Goal: Communication & Community: Answer question/provide support

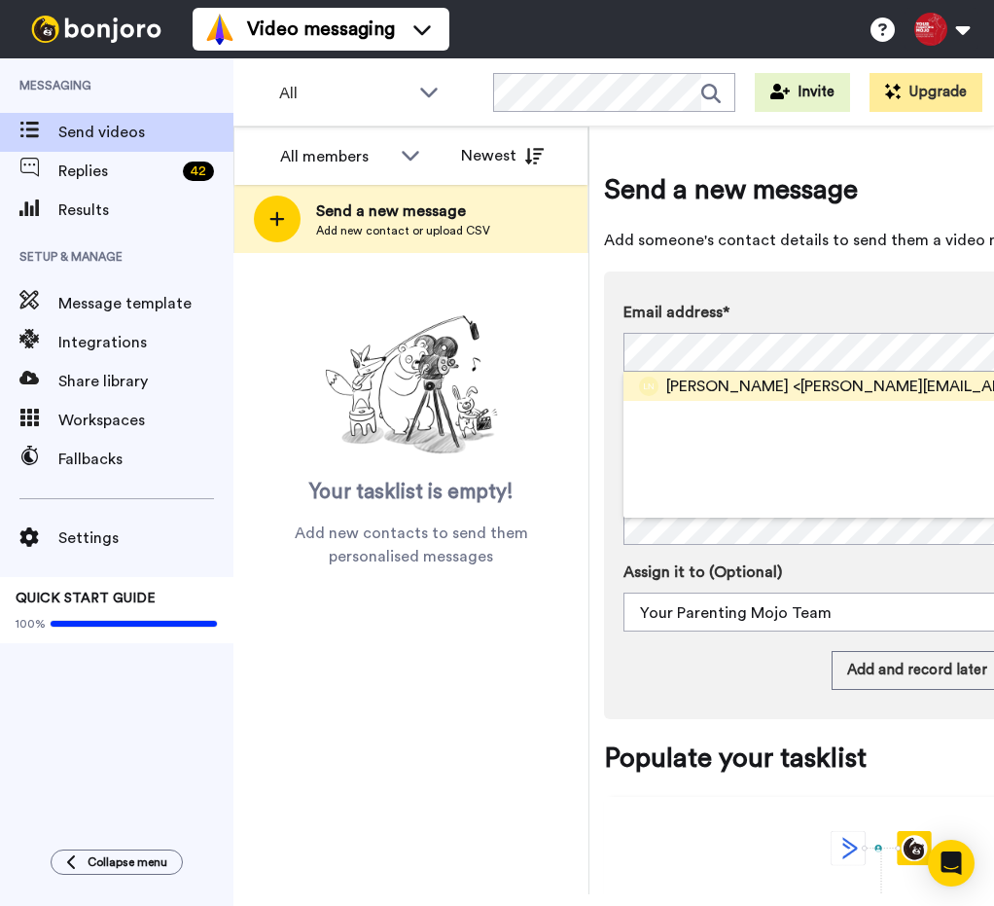
click at [719, 385] on span "Liliana Novikova" at bounding box center [727, 386] width 123 height 23
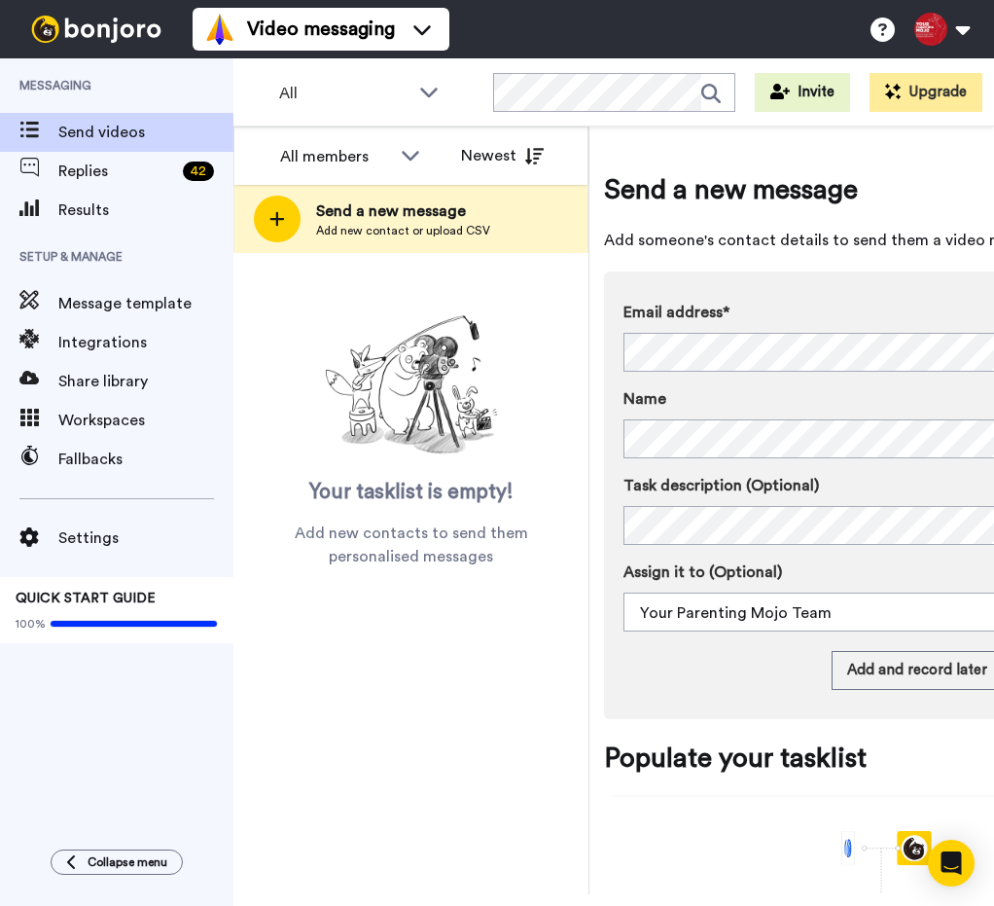
click at [700, 546] on div "Task description (Optional) Assign it to (Optional) Your Parenting Mojo Team Yo…" at bounding box center [882, 553] width 516 height 158
click at [938, 670] on button "Add and record later" at bounding box center [917, 670] width 171 height 39
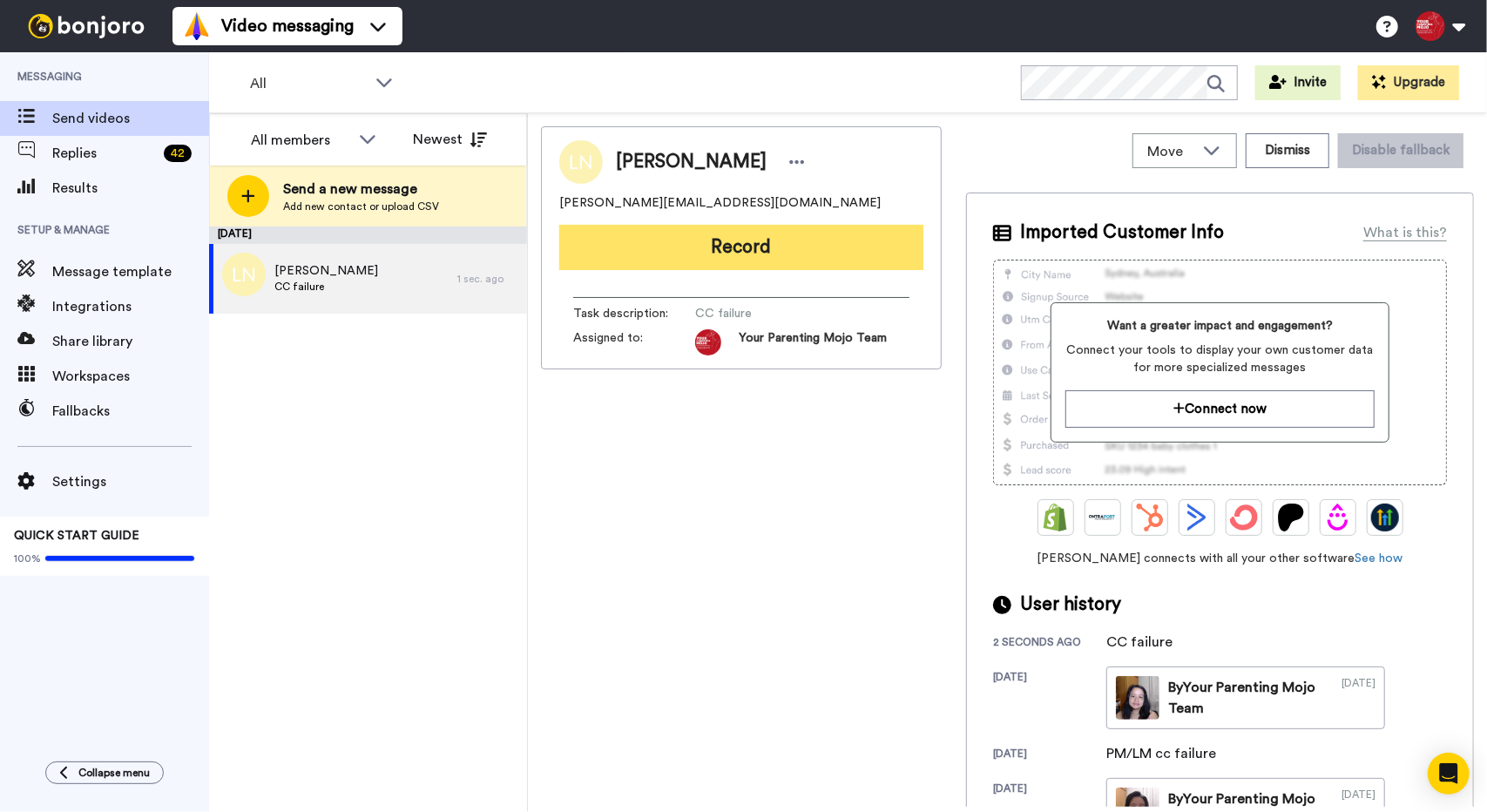
click at [835, 254] on button "Record" at bounding box center [741, 247] width 364 height 46
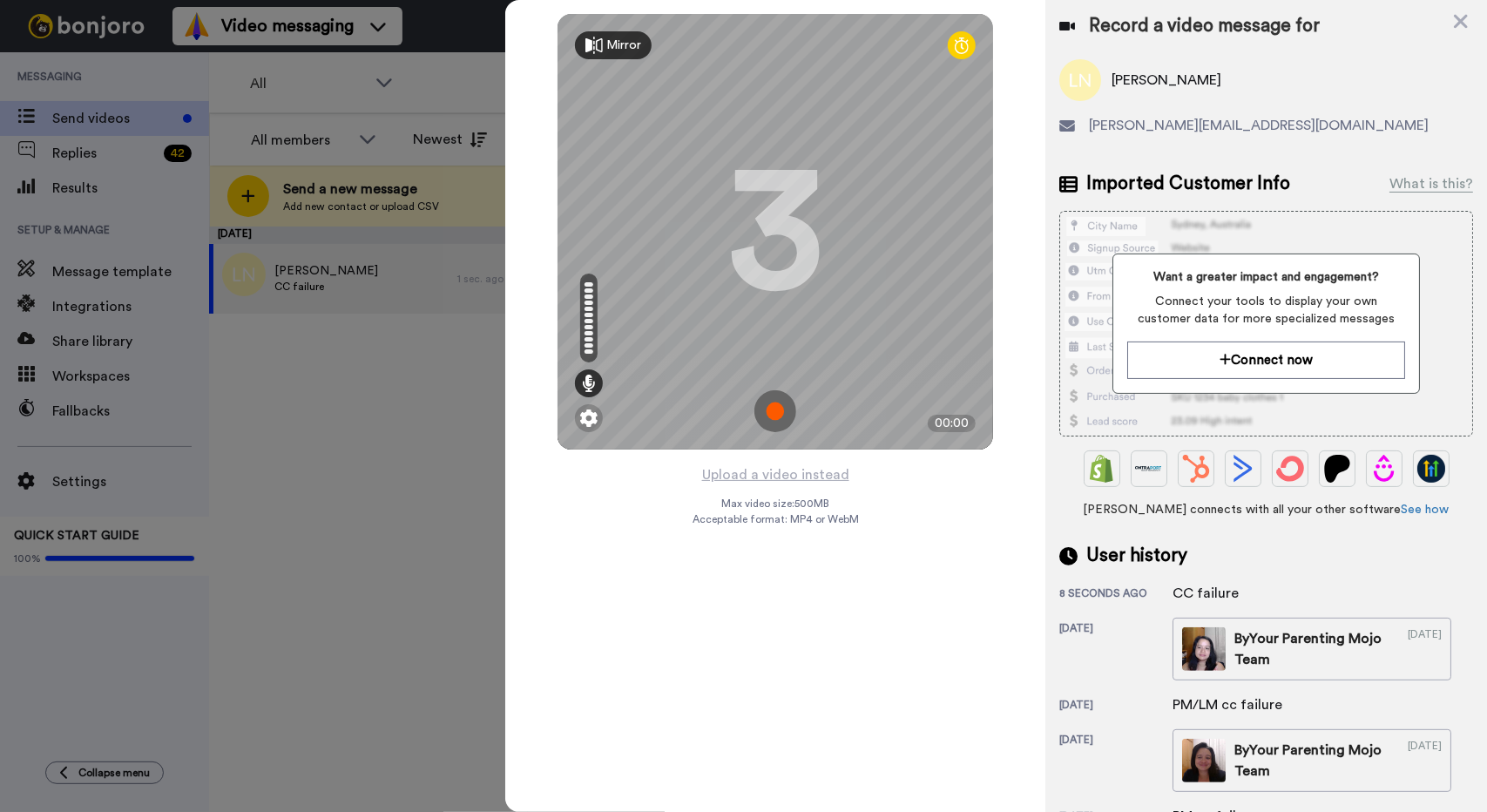
click at [786, 409] on img at bounding box center [774, 411] width 42 height 42
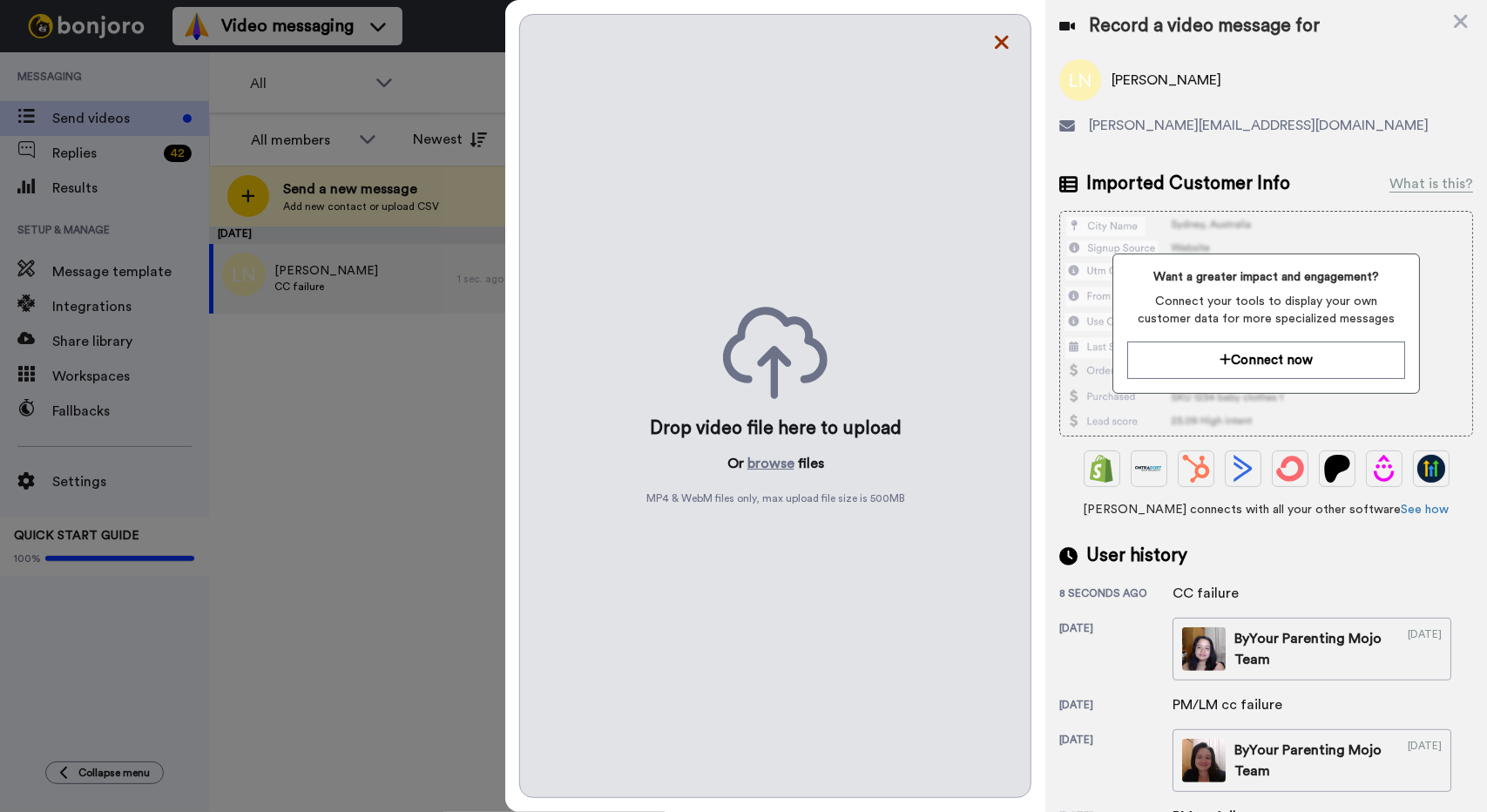
click at [889, 41] on icon at bounding box center [1002, 43] width 14 height 14
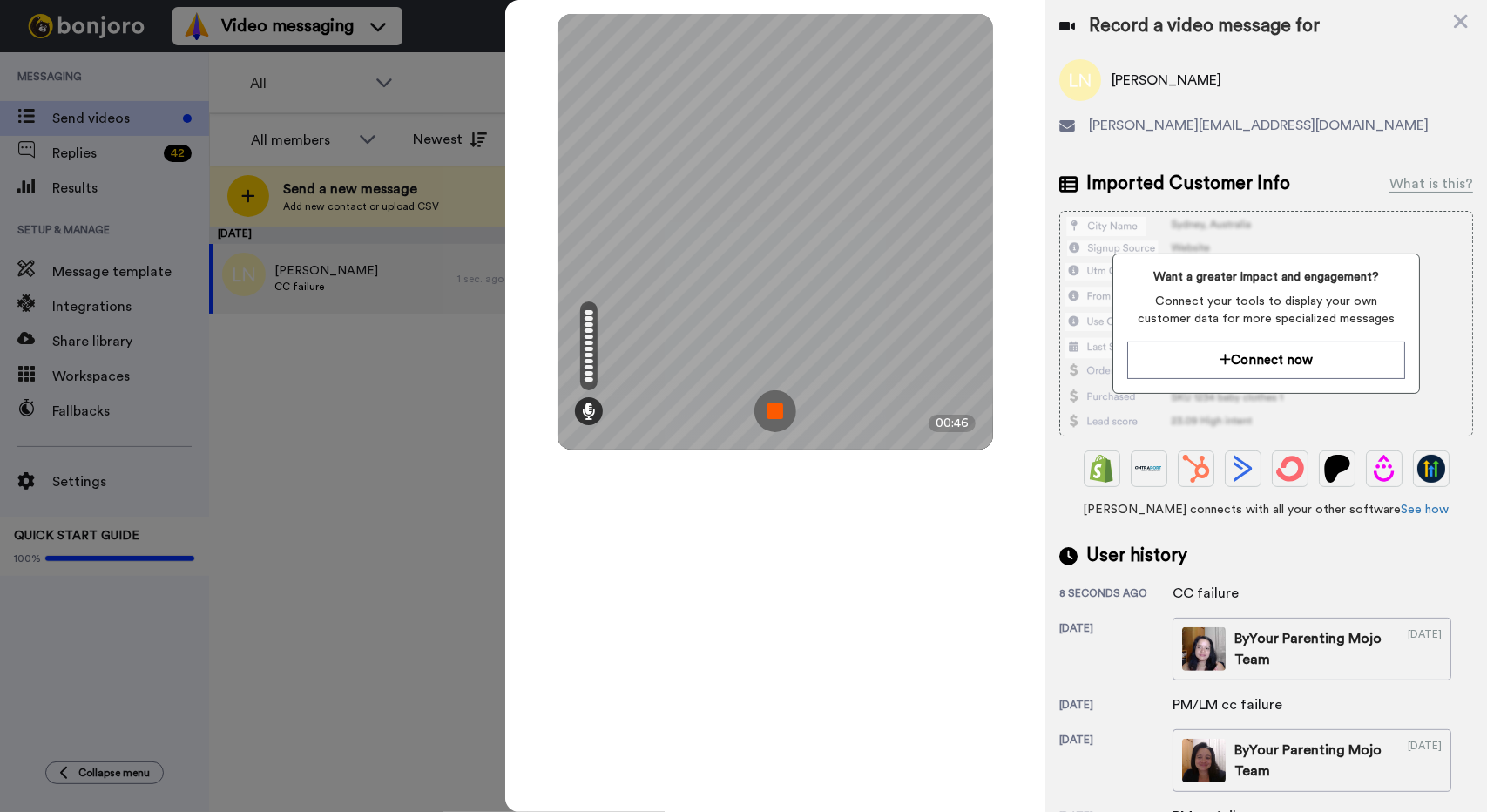
click at [767, 419] on img at bounding box center [774, 411] width 42 height 42
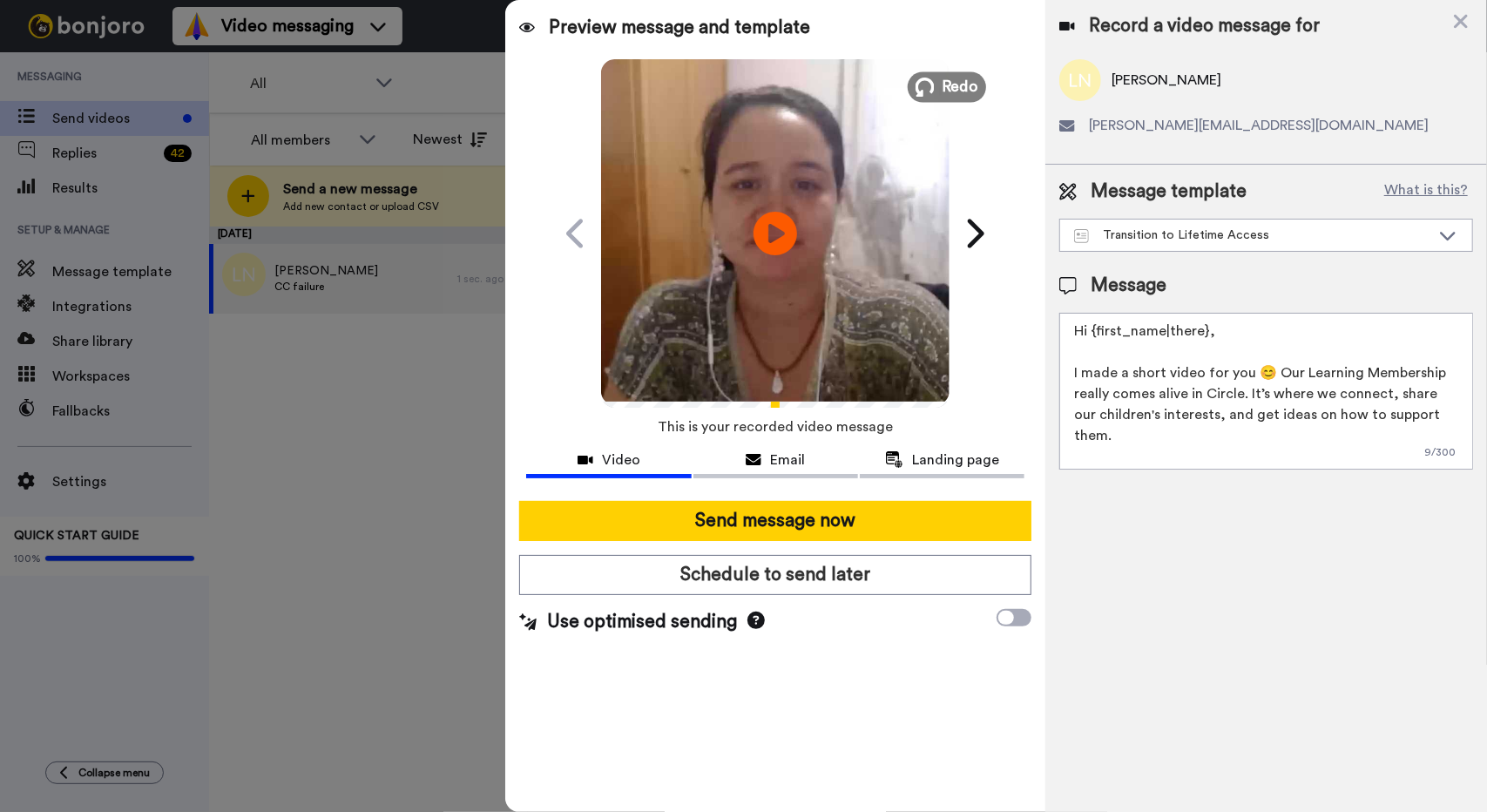
click at [889, 80] on span "Redo" at bounding box center [961, 86] width 37 height 22
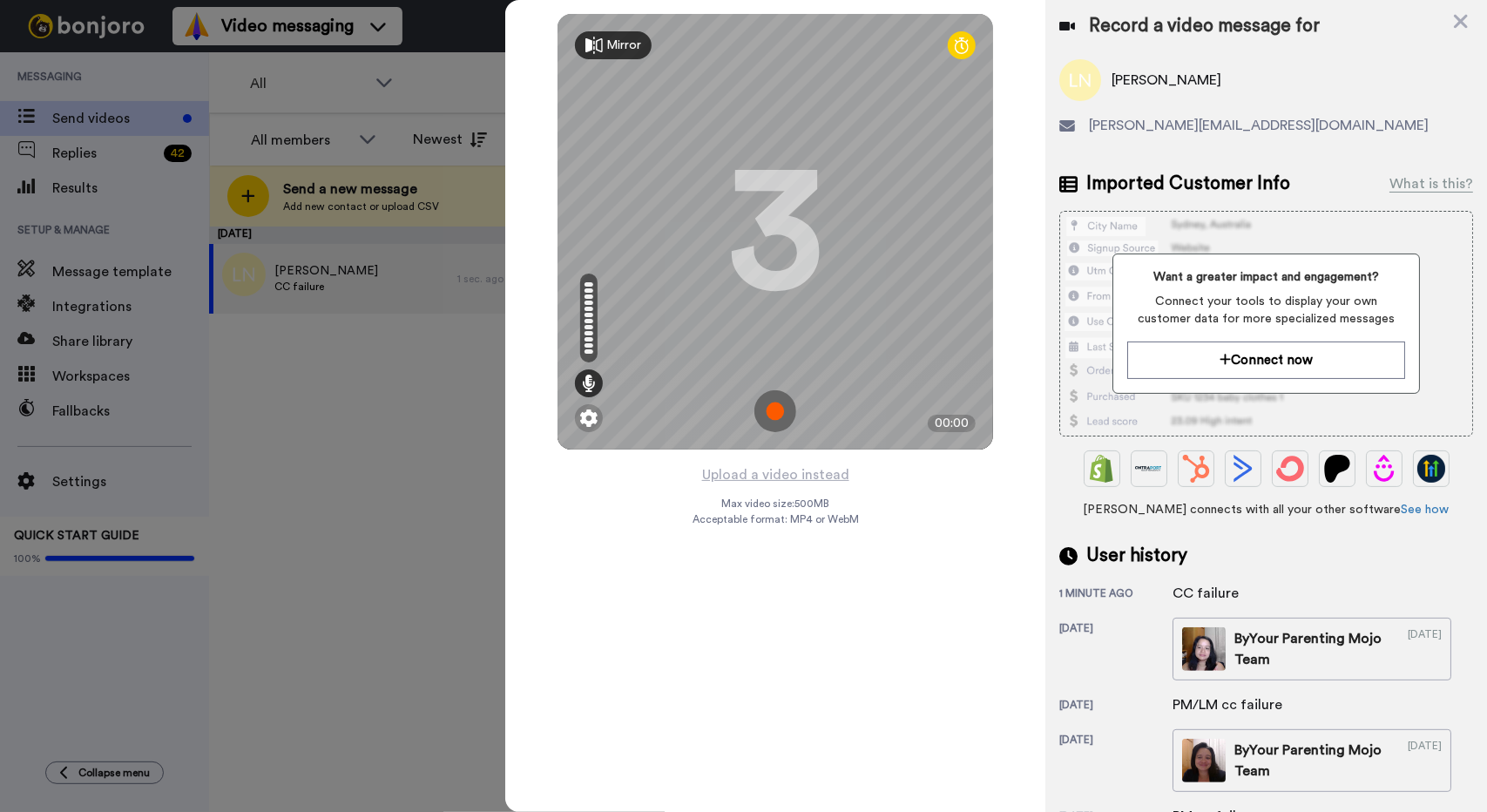
click at [786, 405] on img at bounding box center [774, 411] width 42 height 42
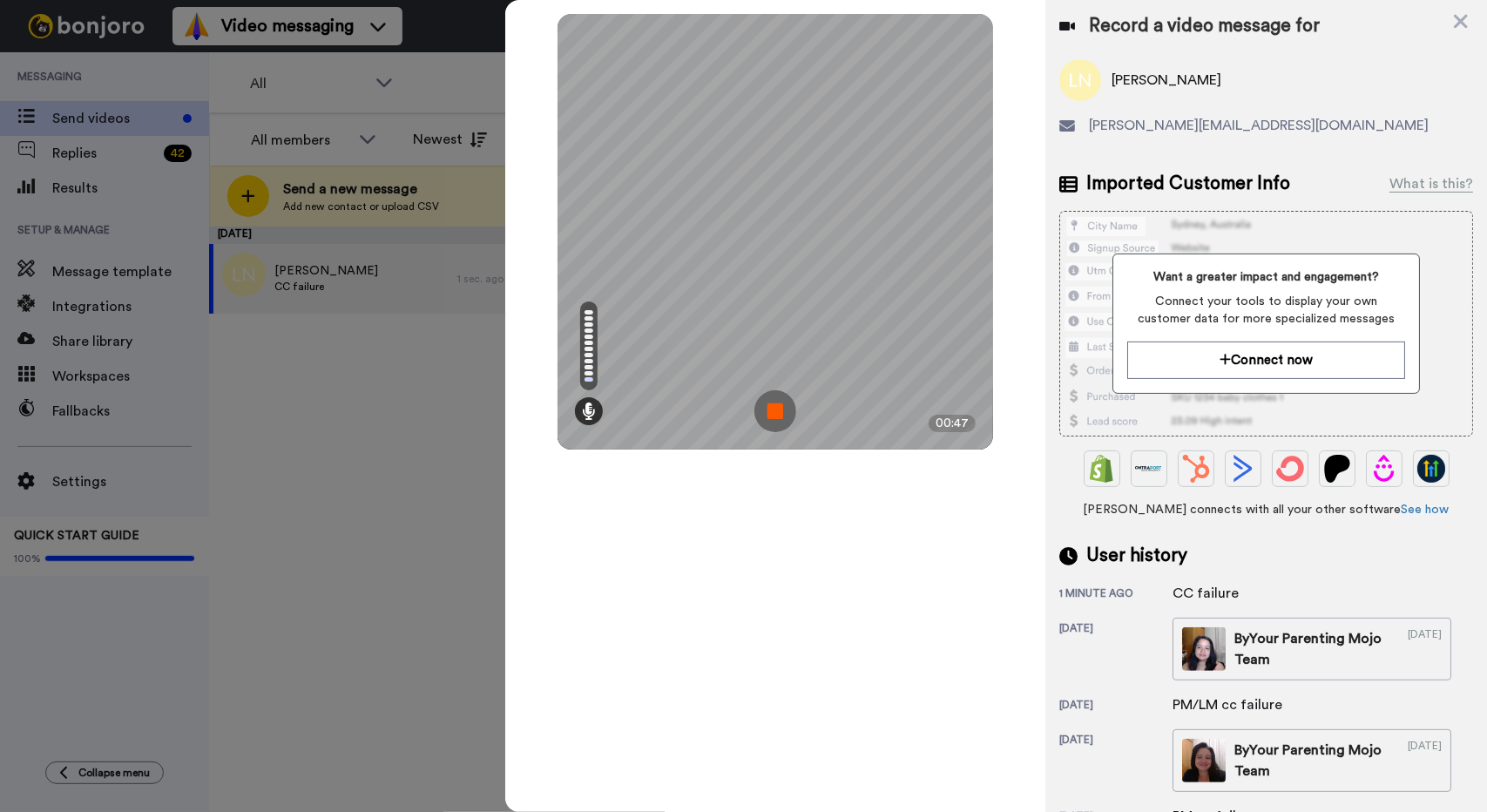
click at [777, 414] on img at bounding box center [774, 411] width 42 height 42
click at [777, 414] on video at bounding box center [774, 232] width 871 height 435
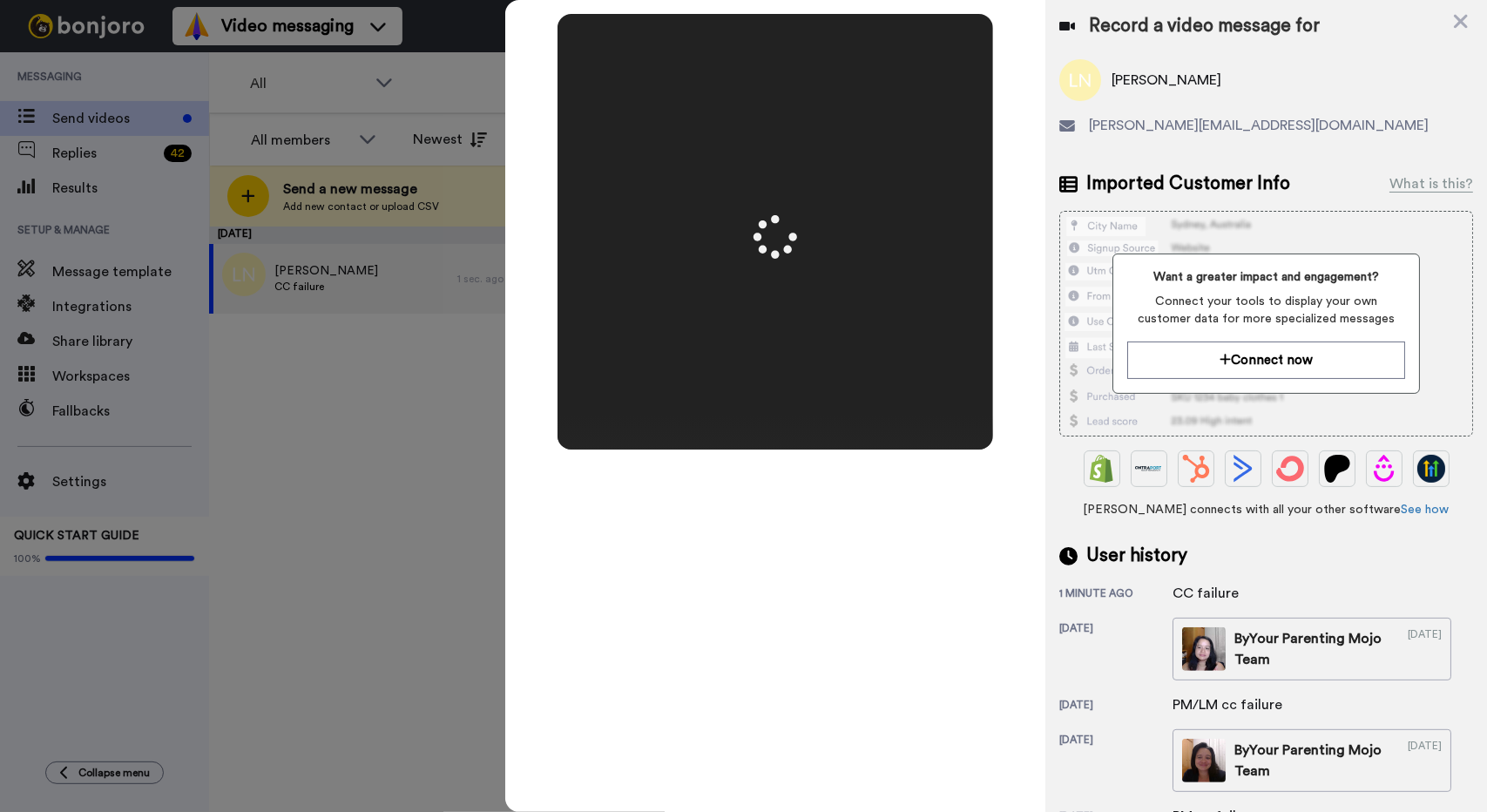
click at [777, 414] on video at bounding box center [774, 232] width 871 height 435
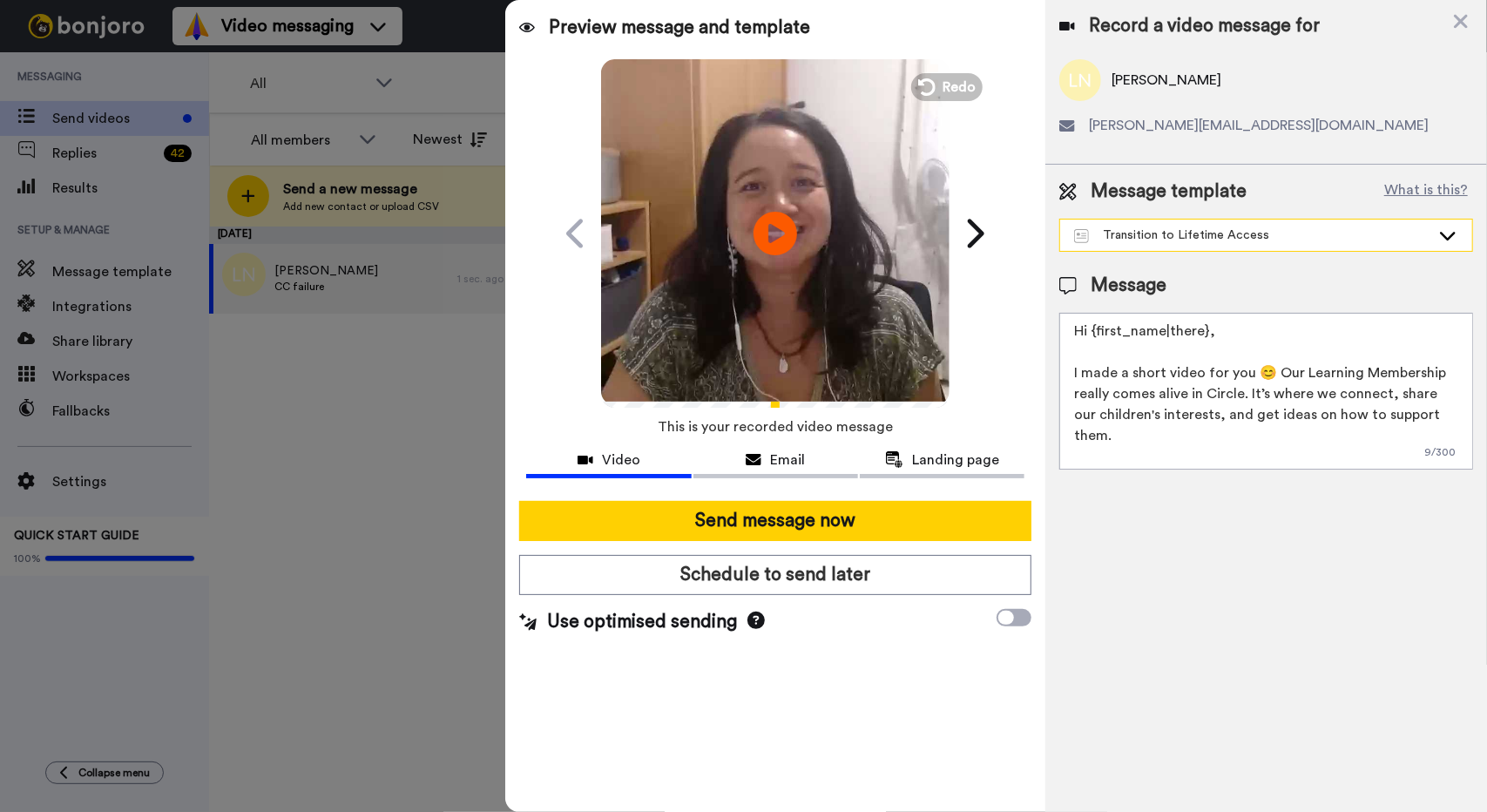
click at [889, 237] on div "Transition to Lifetime Access" at bounding box center [1252, 235] width 356 height 17
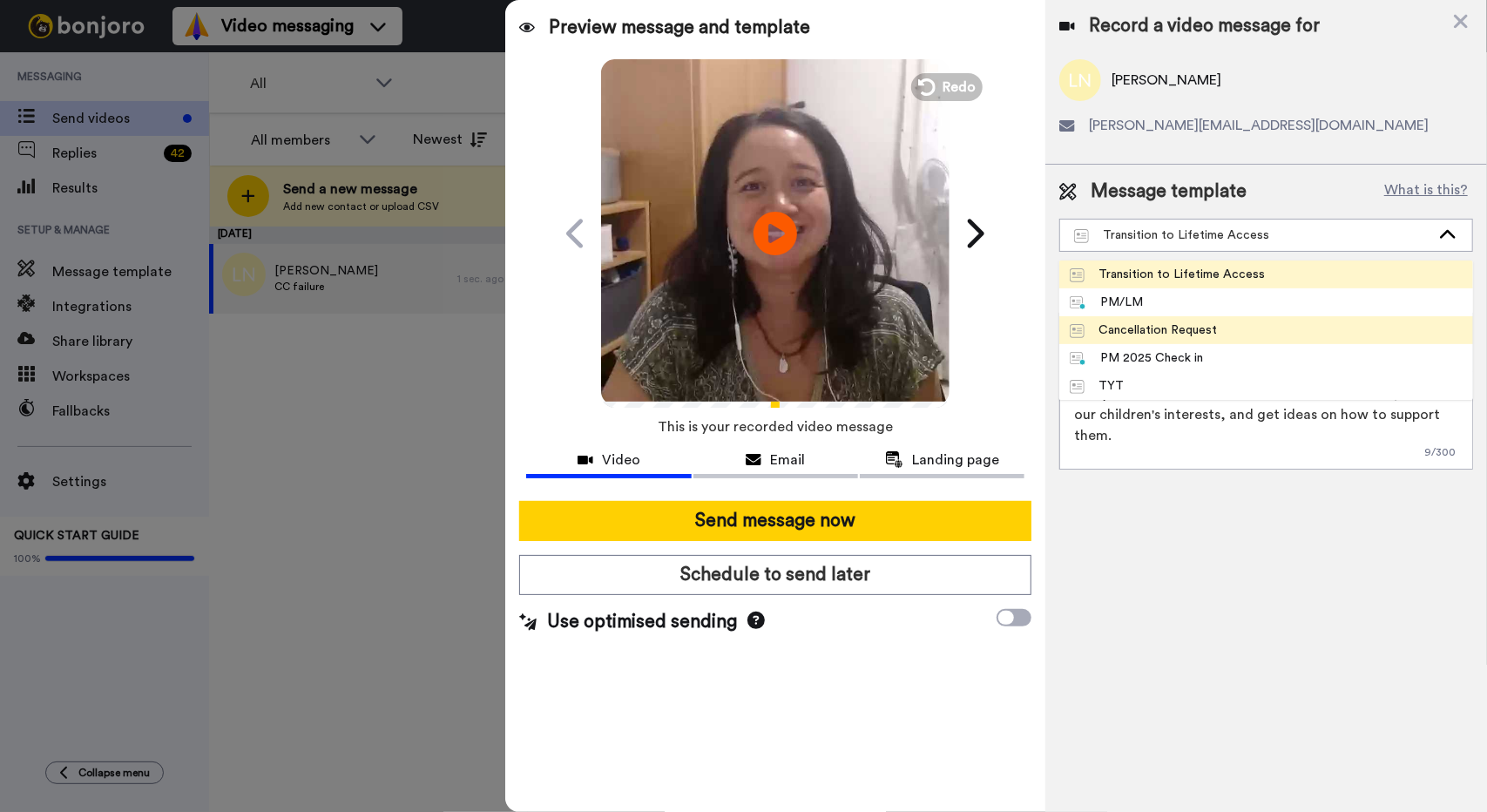
click at [889, 329] on span "Cancellation Request" at bounding box center [1143, 329] width 168 height 17
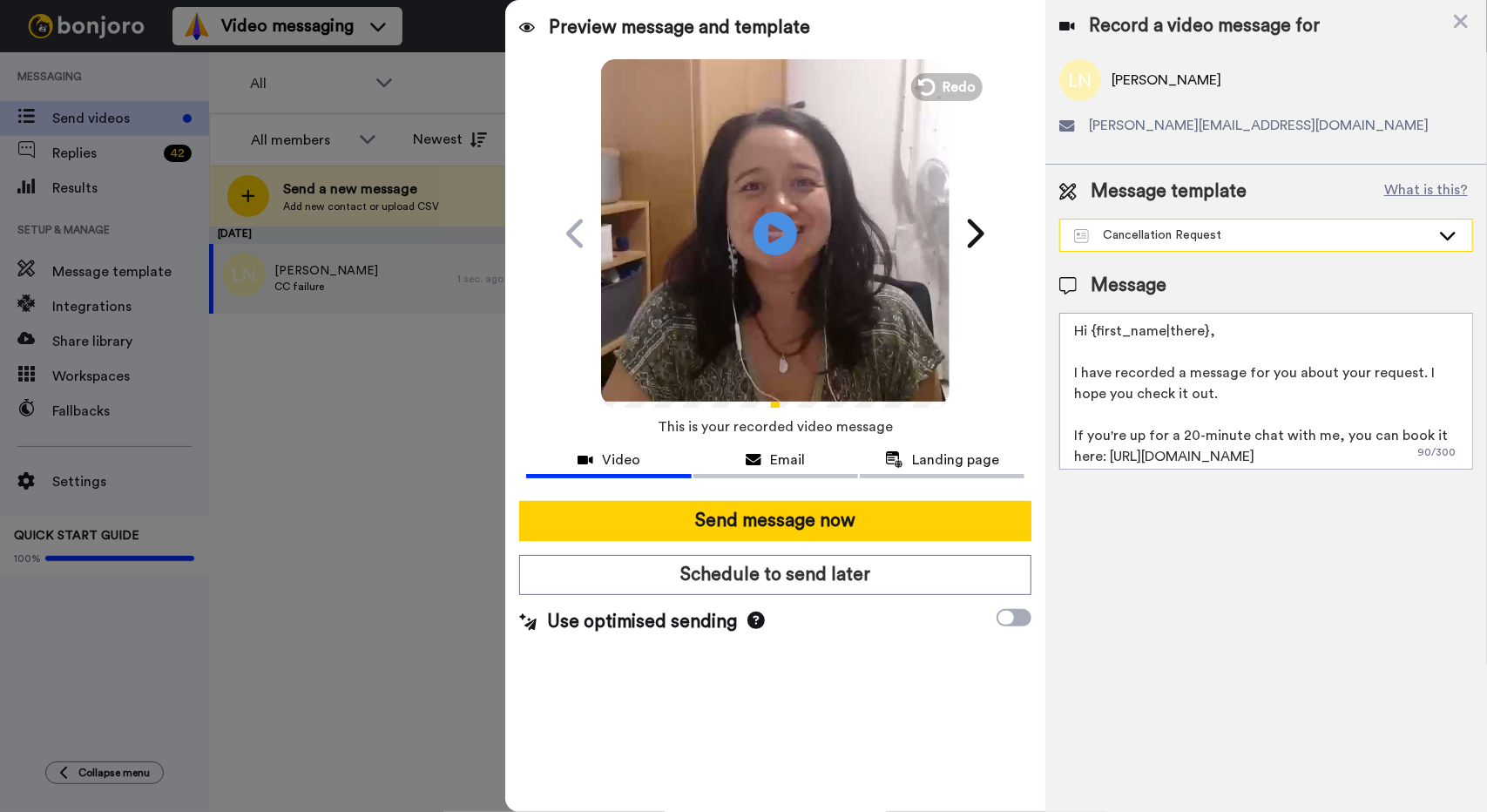
click at [889, 239] on div "Cancellation Request" at bounding box center [1252, 235] width 356 height 17
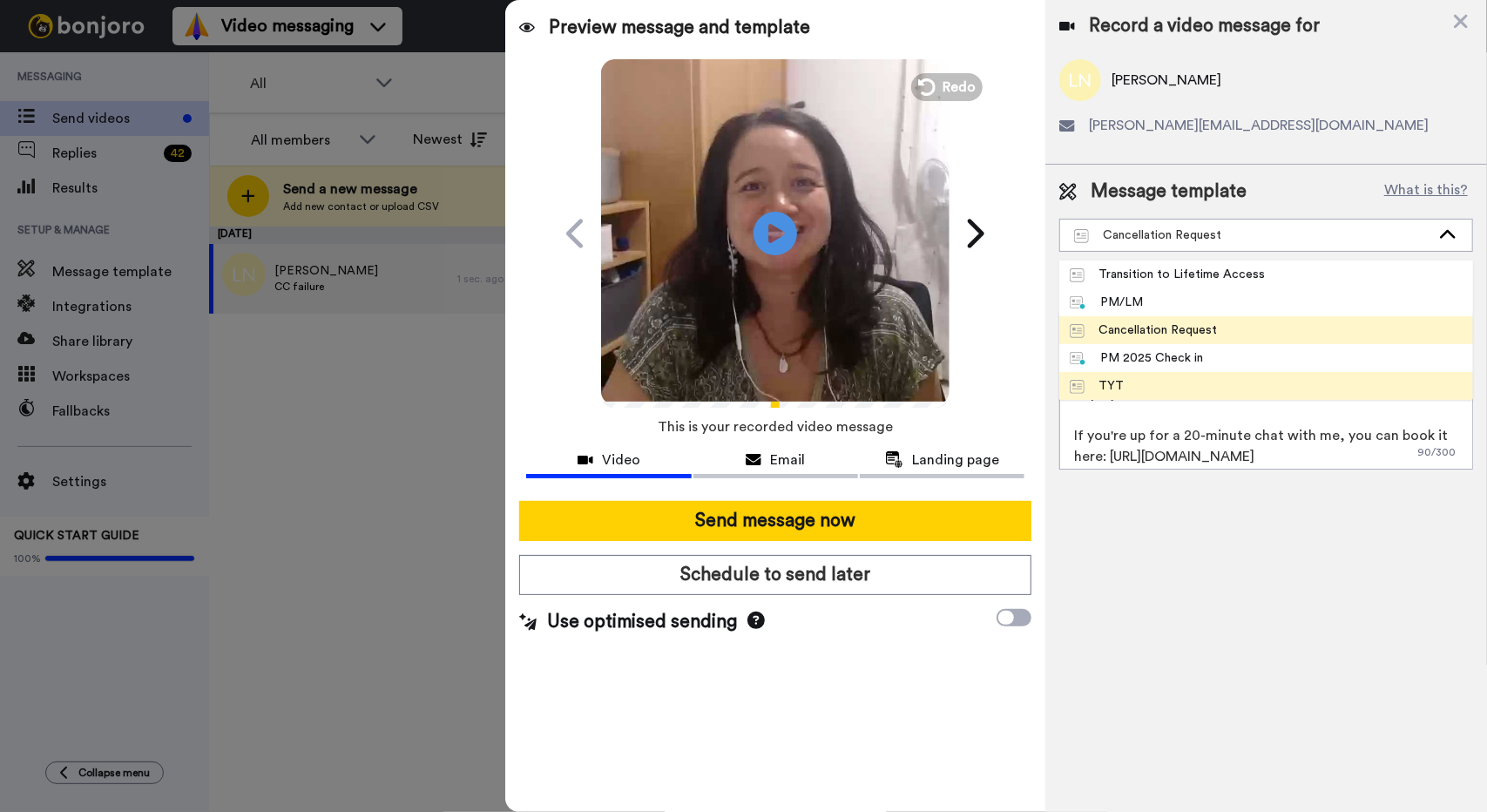
click at [889, 375] on li "TYT" at bounding box center [1266, 385] width 414 height 28
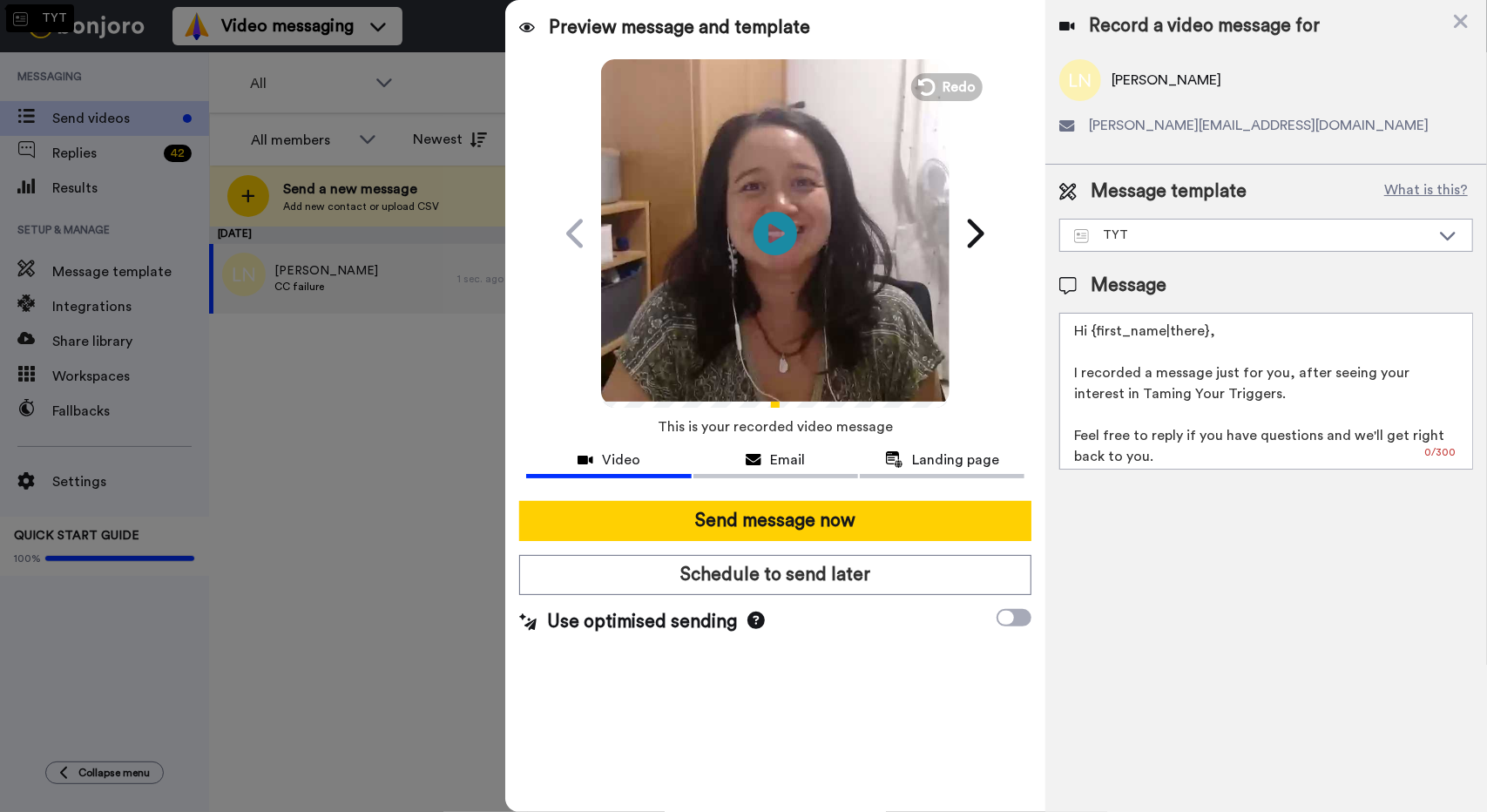
click at [889, 375] on textarea "Hi {first_name|there}, I recorded a message just for you, after seeing your int…" at bounding box center [1266, 390] width 414 height 157
click at [889, 235] on div "TYT" at bounding box center [1252, 235] width 356 height 17
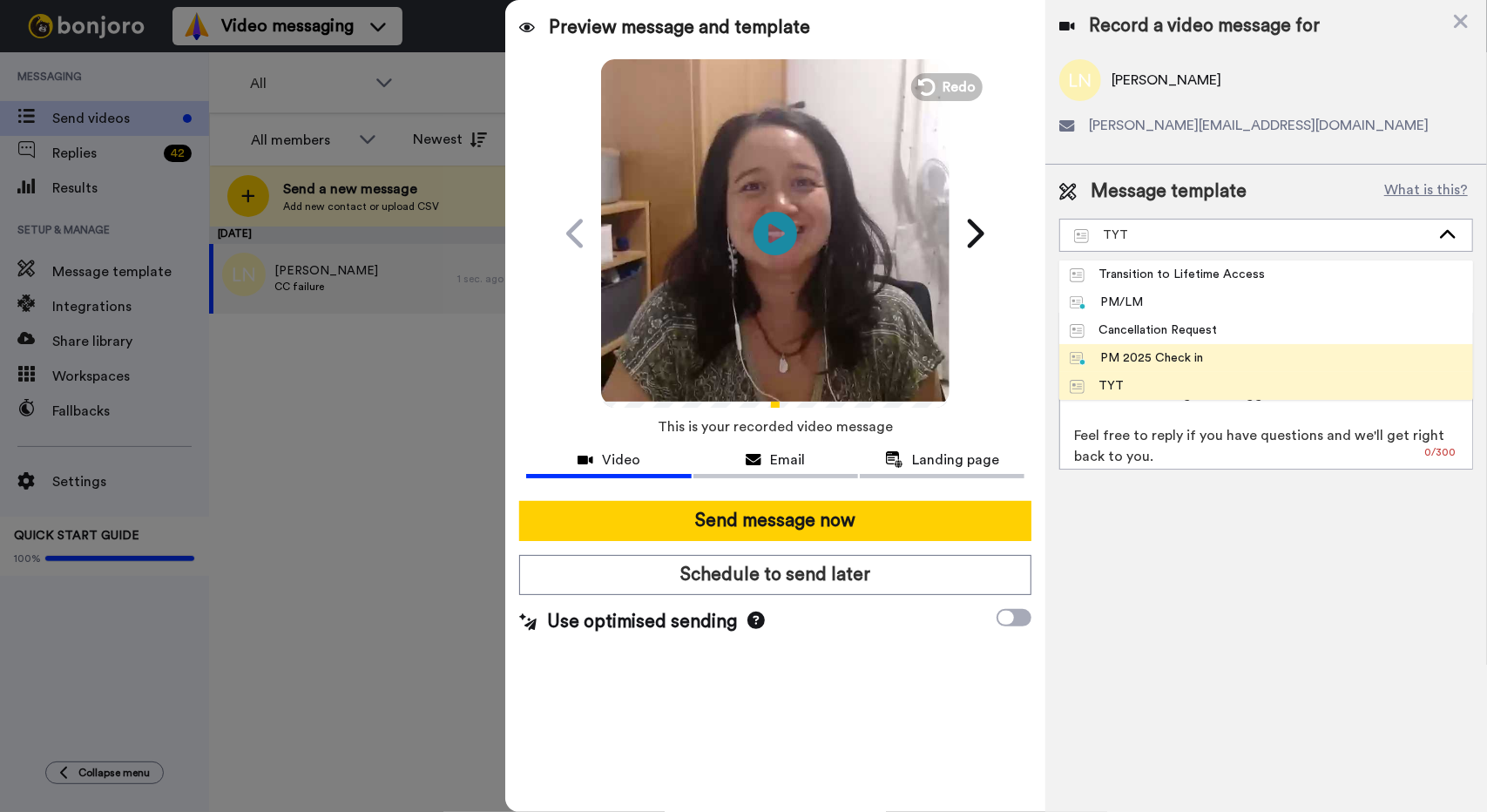
click at [889, 353] on li "PM 2025 Check in" at bounding box center [1266, 357] width 414 height 28
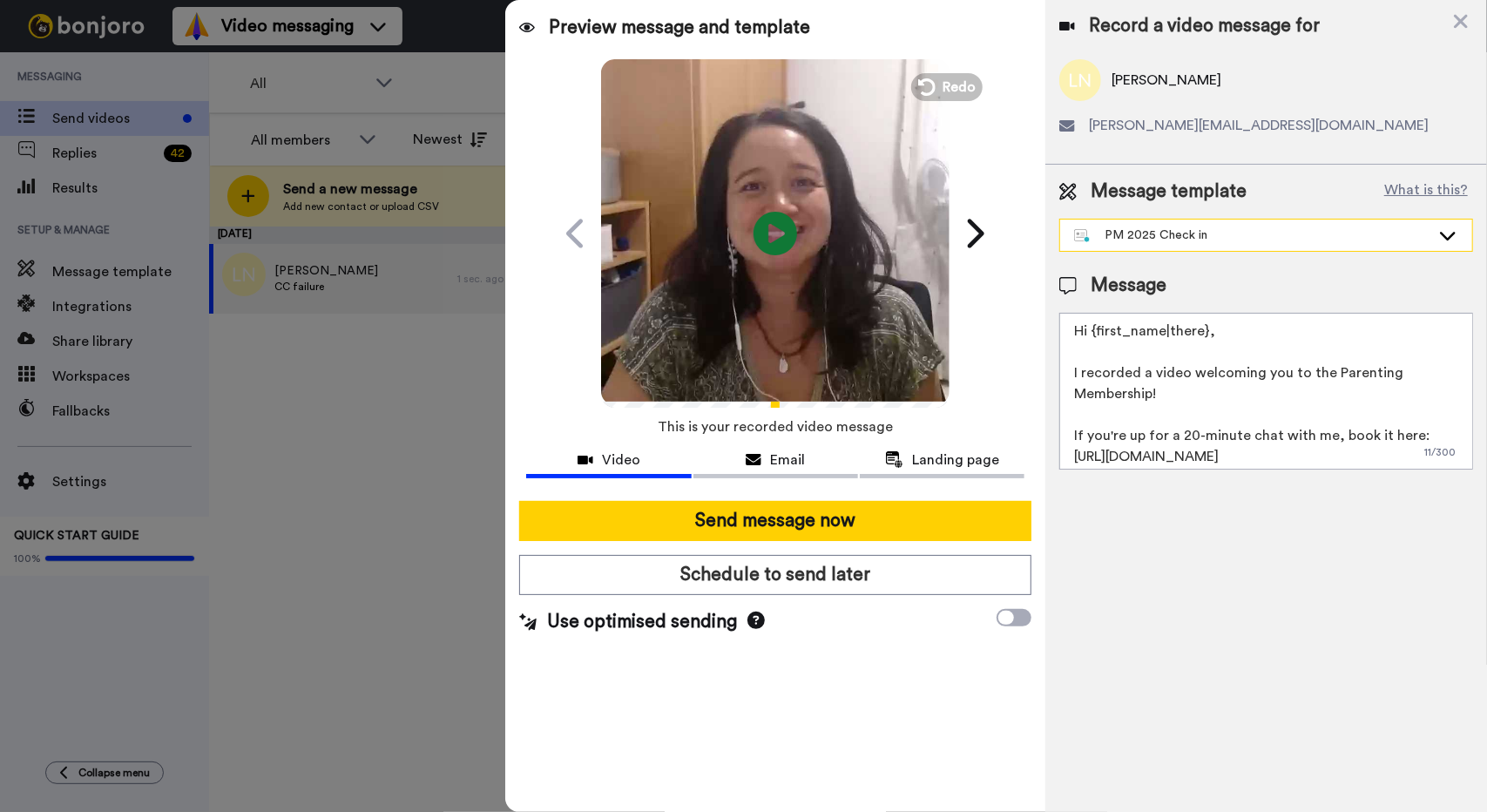
click at [889, 240] on div "PM 2025 Check in" at bounding box center [1252, 235] width 356 height 17
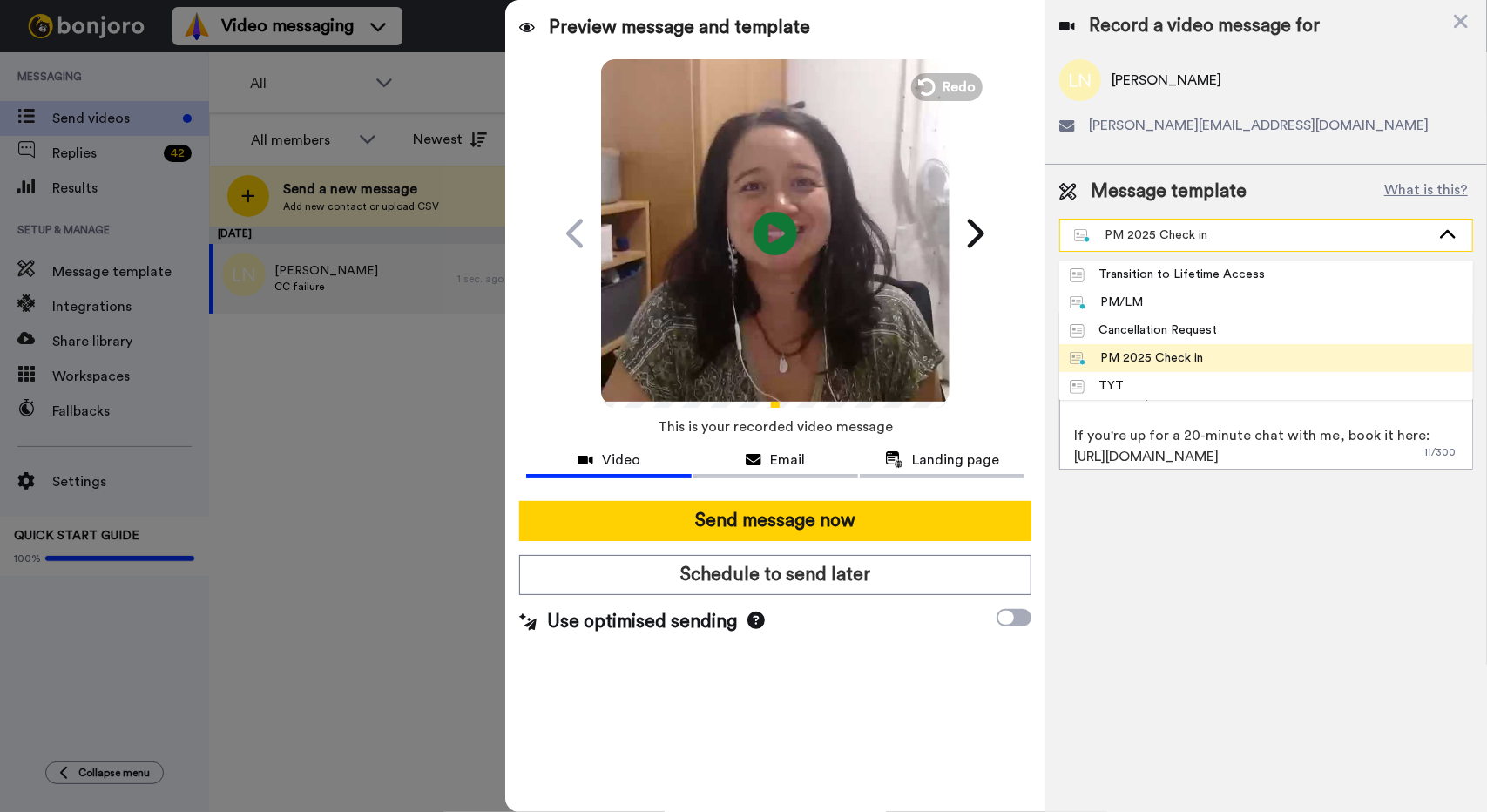
click at [889, 240] on div "PM 2025 Check in" at bounding box center [1252, 235] width 356 height 17
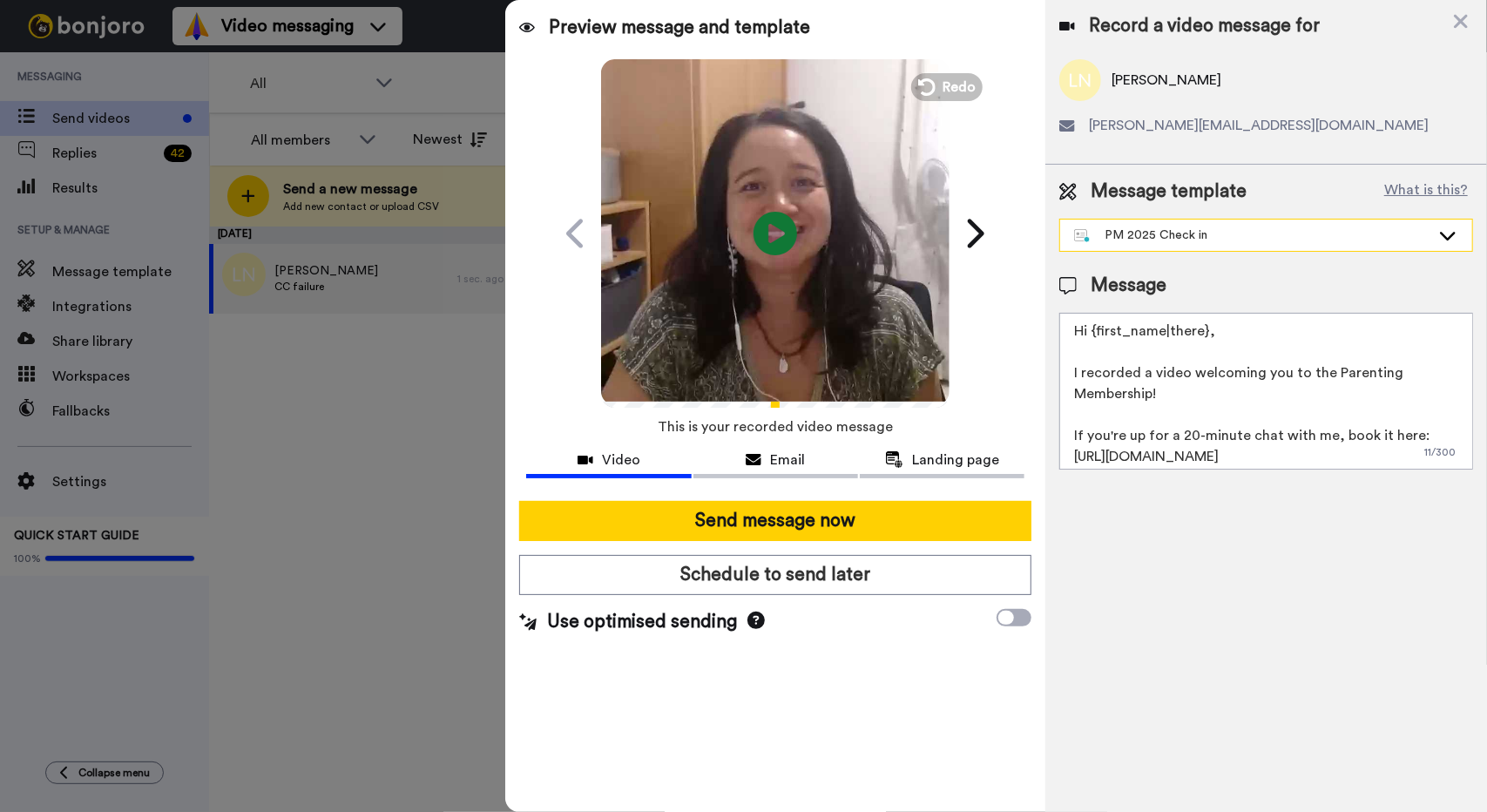
click at [889, 240] on div "PM 2025 Check in" at bounding box center [1252, 235] width 356 height 17
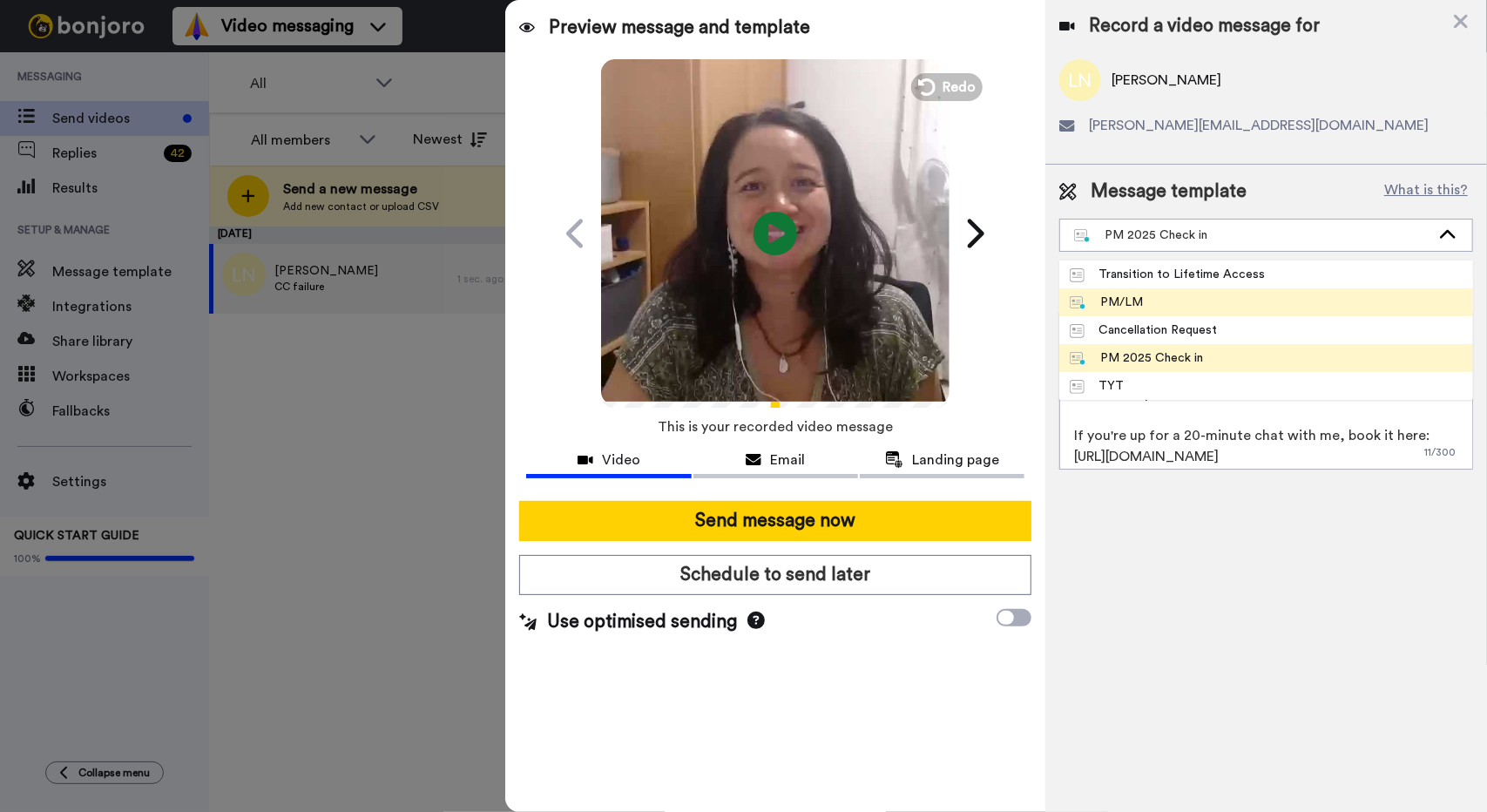
click at [889, 304] on li "PM/LM" at bounding box center [1266, 302] width 414 height 28
type textarea "Hi {first_name|there}, I recorded a message for you about your standing in the …"
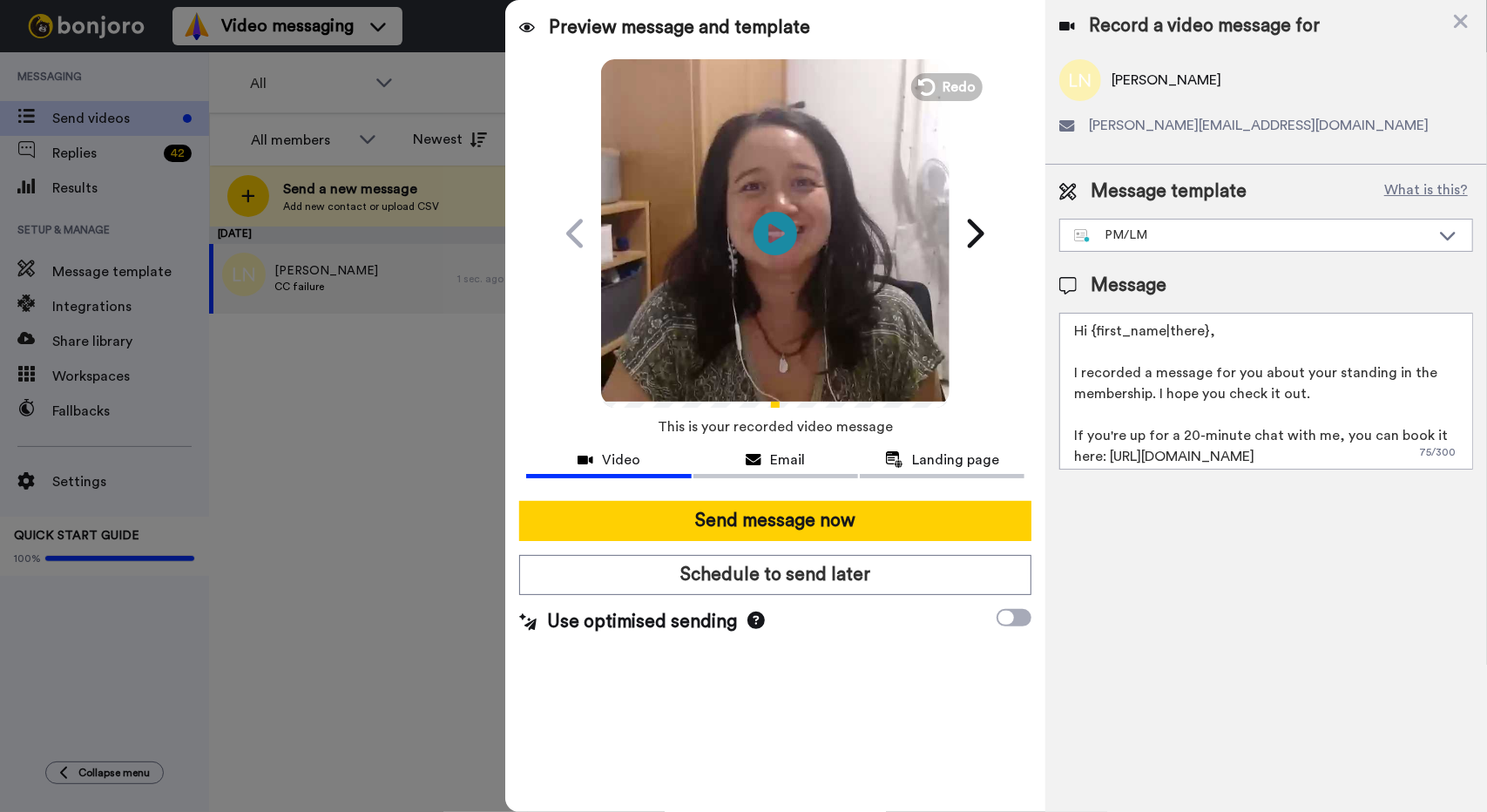
scroll to position [67, 0]
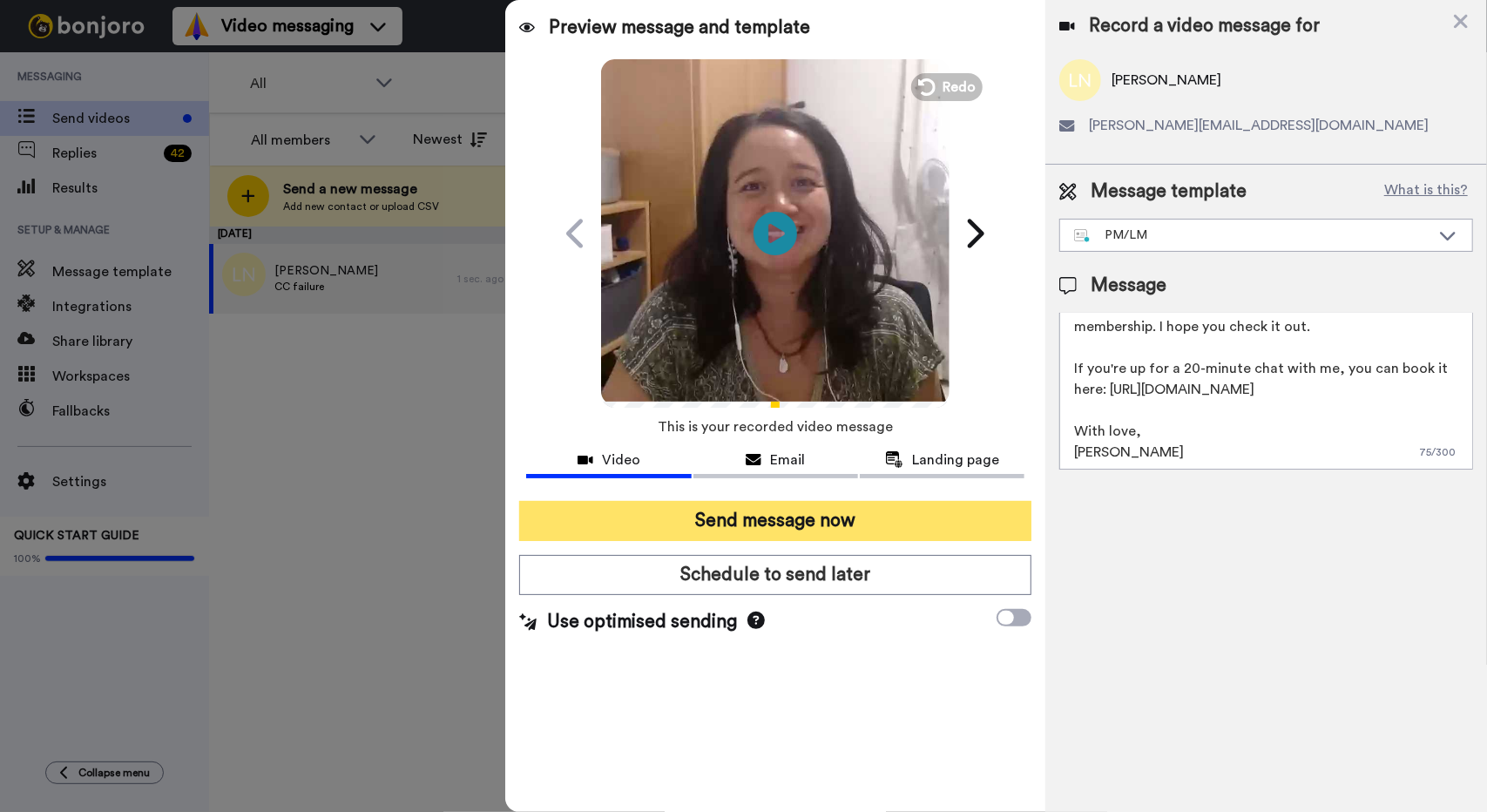
click at [873, 521] on button "Send message now" at bounding box center [775, 520] width 512 height 40
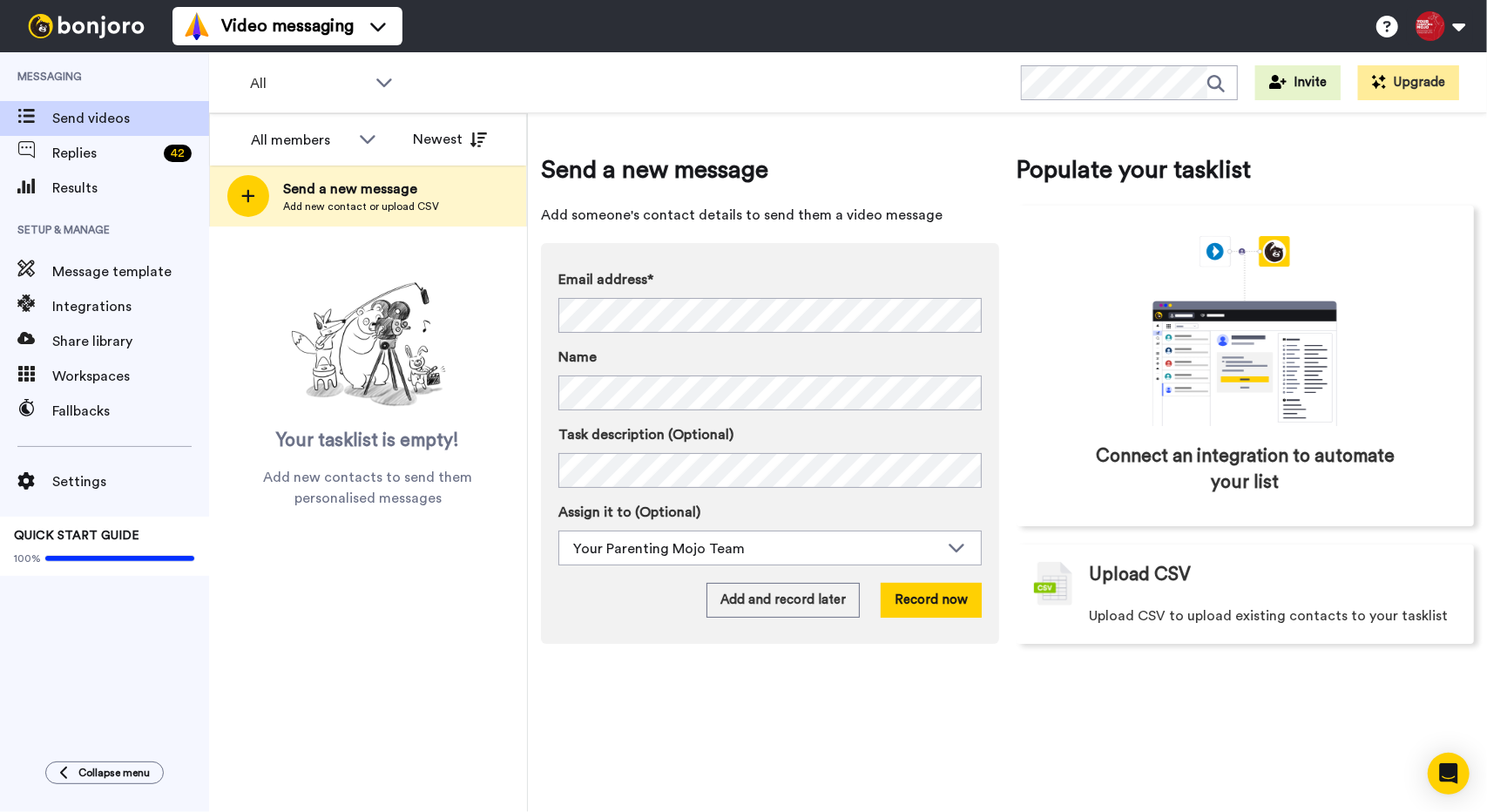
click at [677, 292] on div "Email address* [PERSON_NAME] <[PERSON_NAME][EMAIL_ADDRESS][PERSON_NAME][DOMAIN_…" at bounding box center [770, 301] width 423 height 64
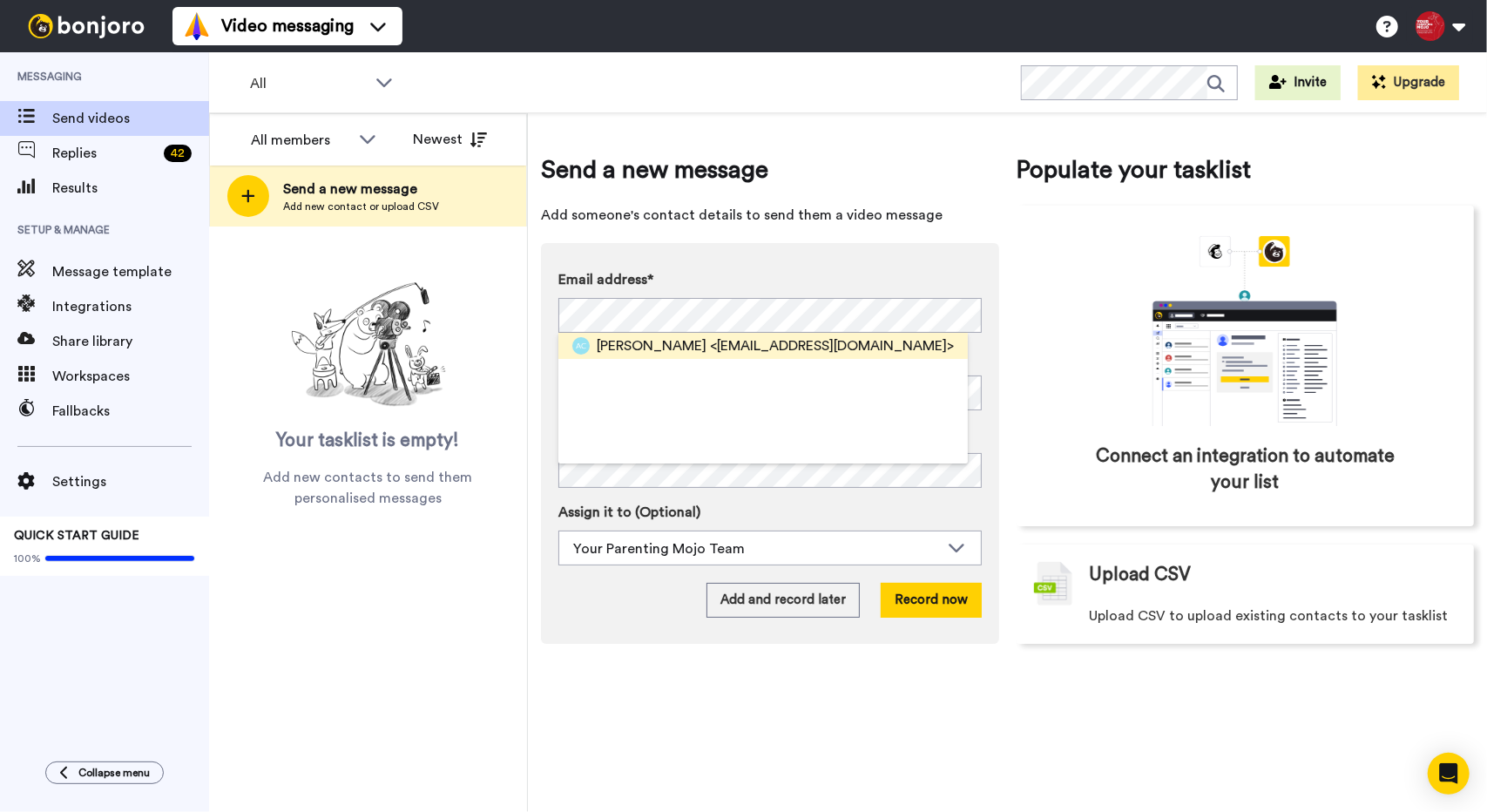
click at [652, 344] on span "[PERSON_NAME]" at bounding box center [651, 346] width 110 height 21
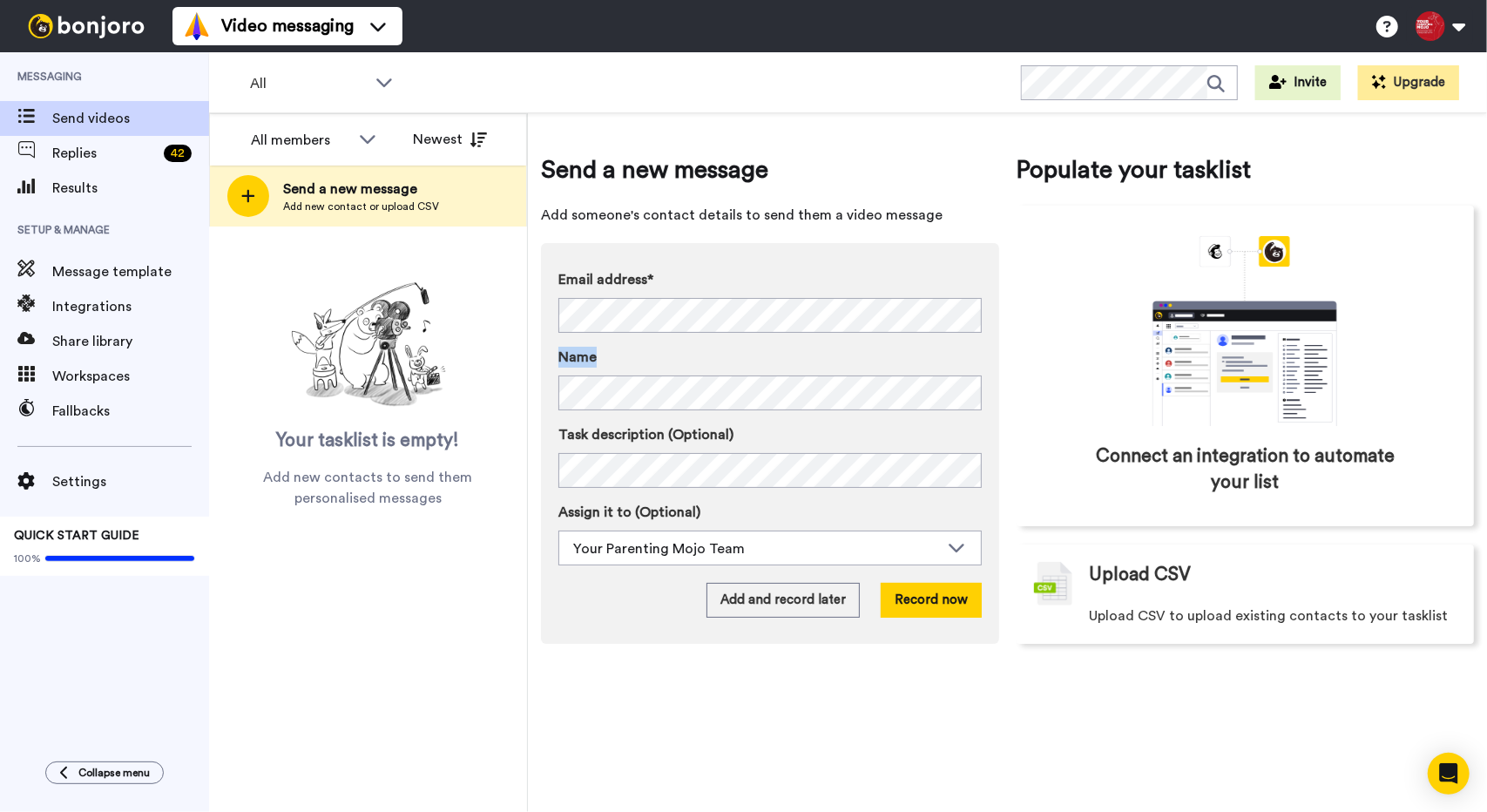
click at [652, 344] on div "Email address* [PERSON_NAME] <[EMAIL_ADDRESS][DOMAIN_NAME]> Name" at bounding box center [770, 340] width 423 height 141
click at [964, 591] on button "Record now" at bounding box center [931, 600] width 101 height 35
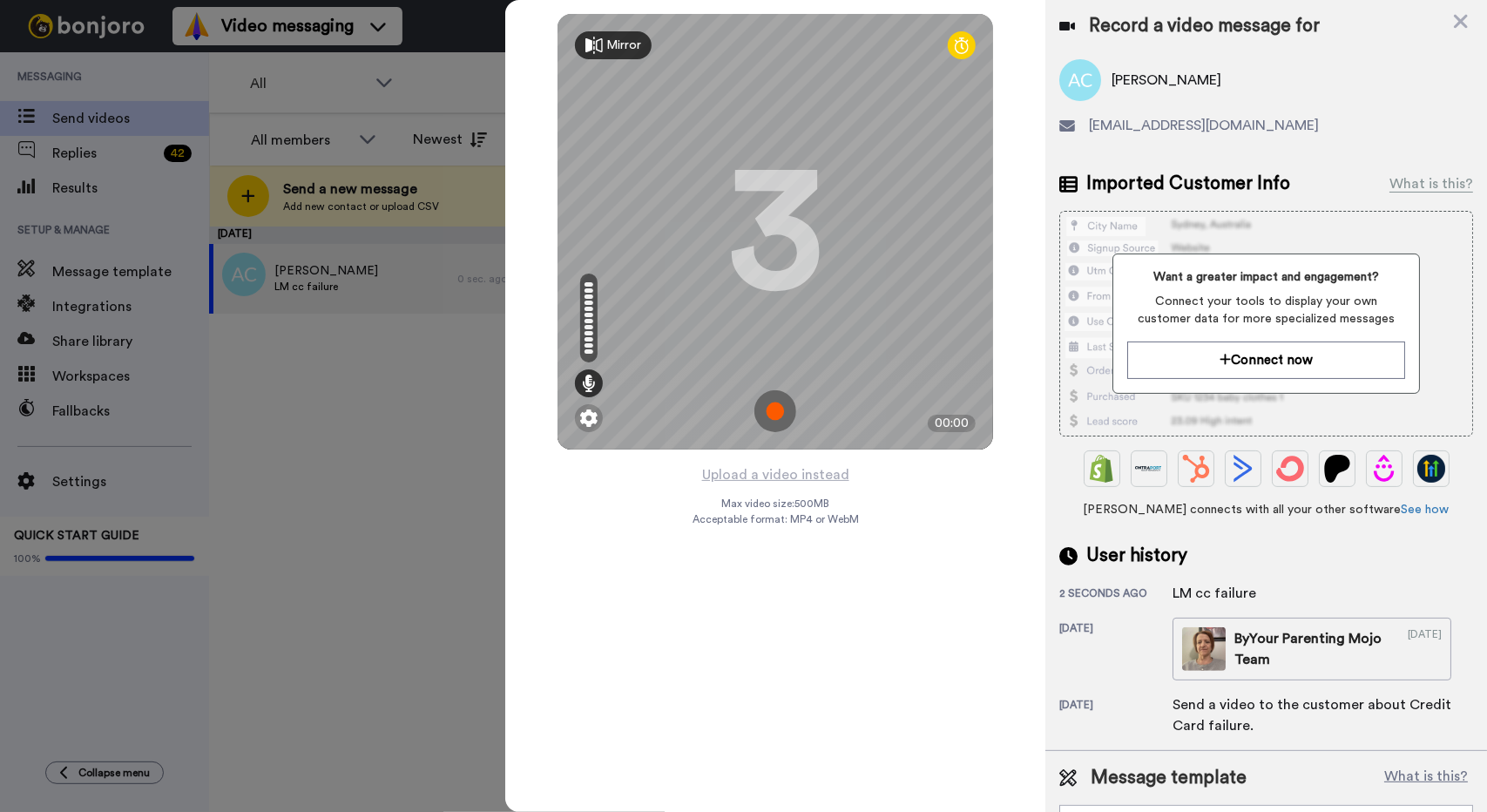
click at [757, 416] on img at bounding box center [774, 411] width 42 height 42
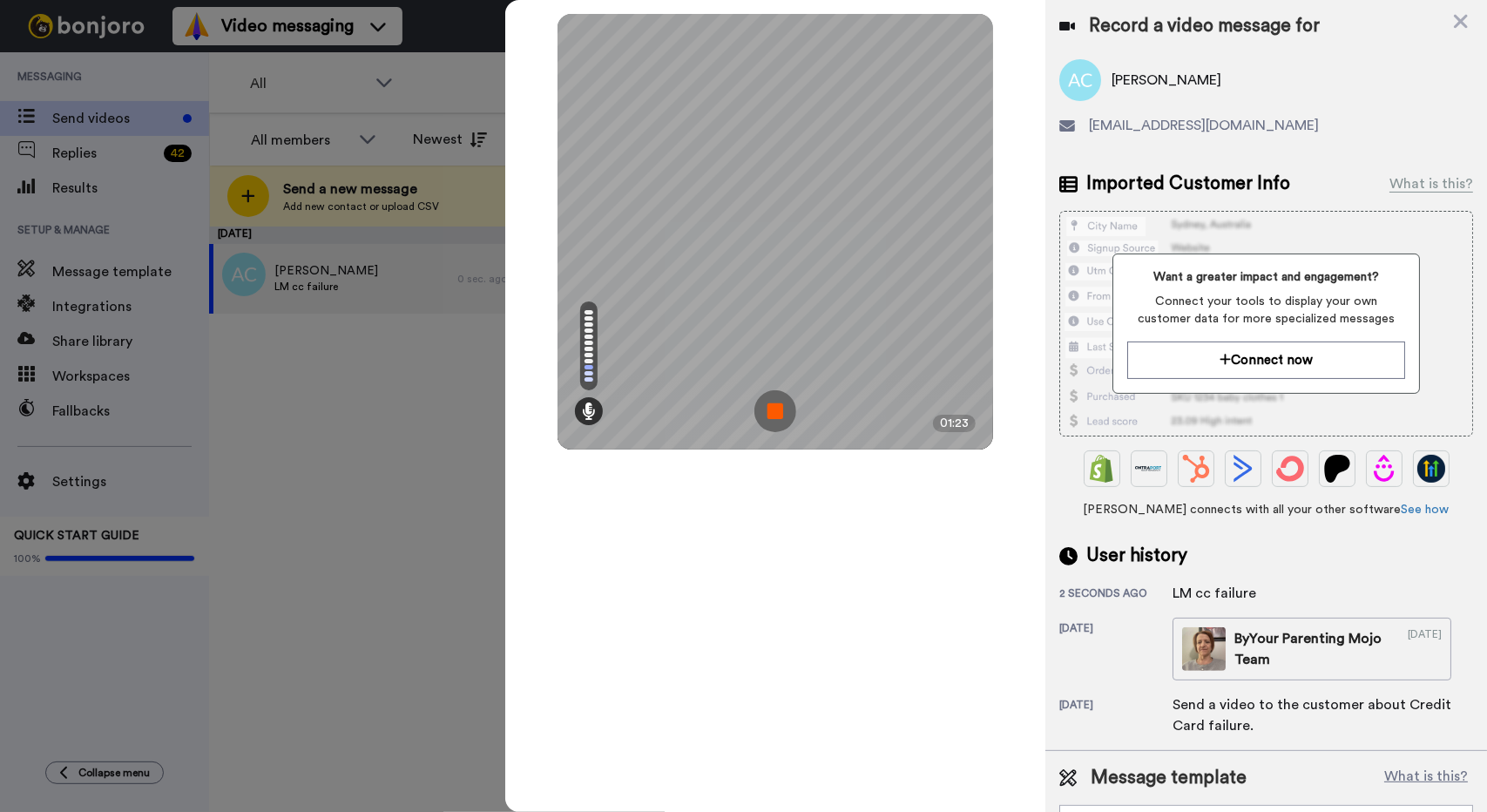
click at [782, 401] on img at bounding box center [774, 411] width 42 height 42
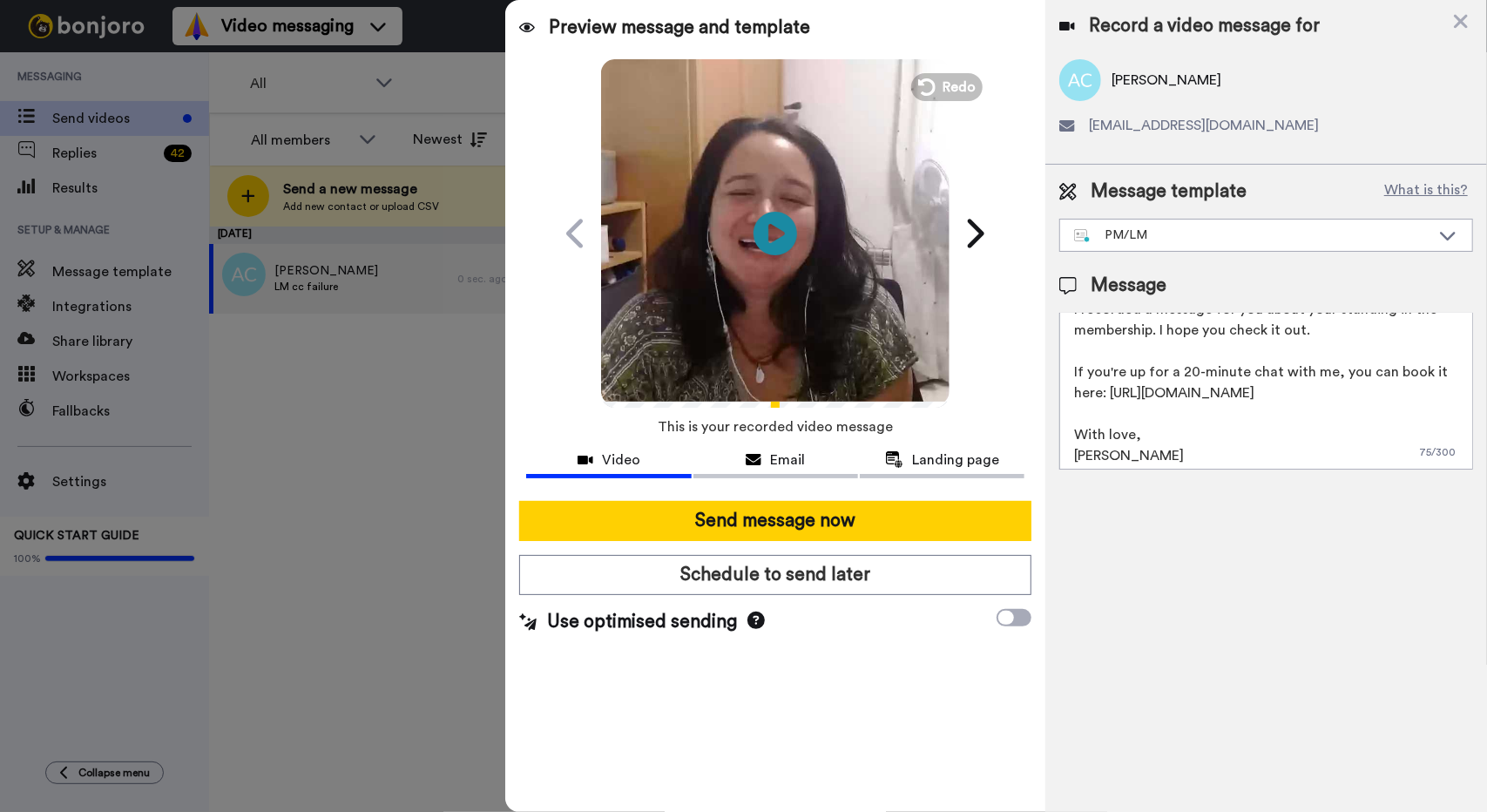
scroll to position [67, 0]
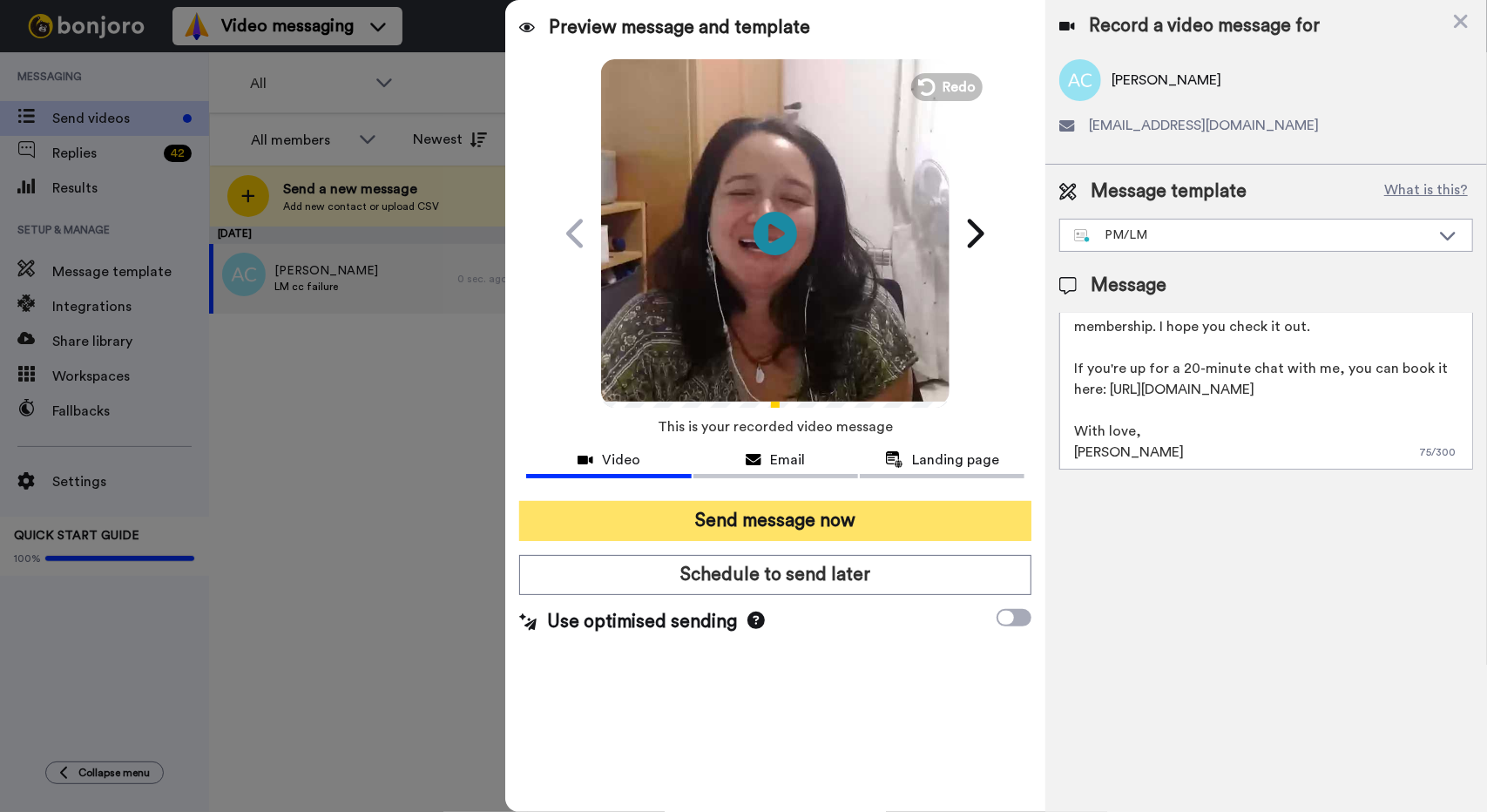
click at [834, 523] on button "Send message now" at bounding box center [775, 520] width 512 height 40
